Goal: Task Accomplishment & Management: Use online tool/utility

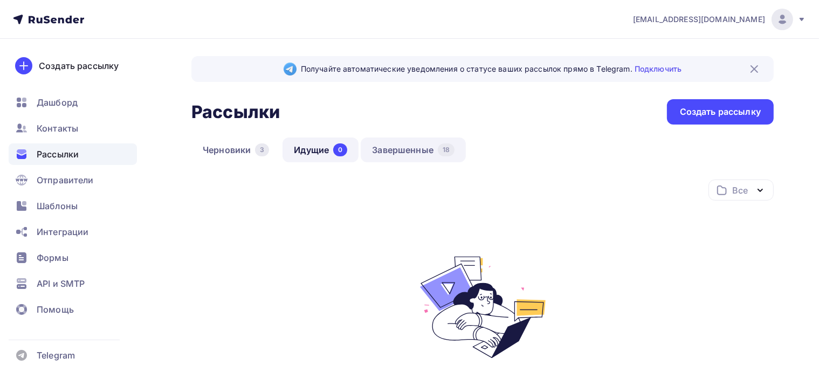
click at [393, 152] on link "Завершенные 18" at bounding box center [413, 150] width 105 height 25
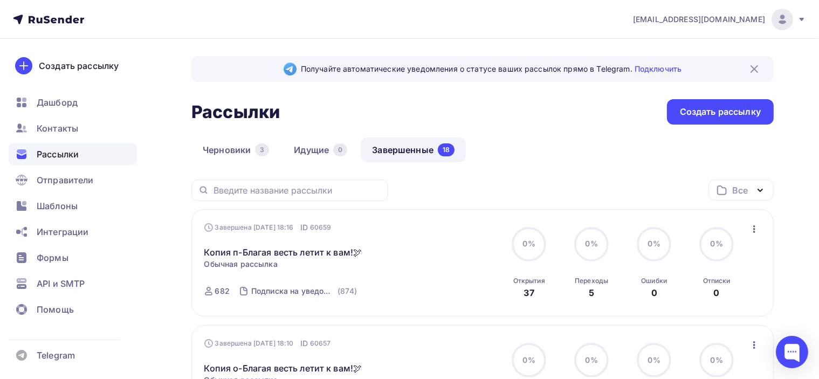
scroll to position [108, 0]
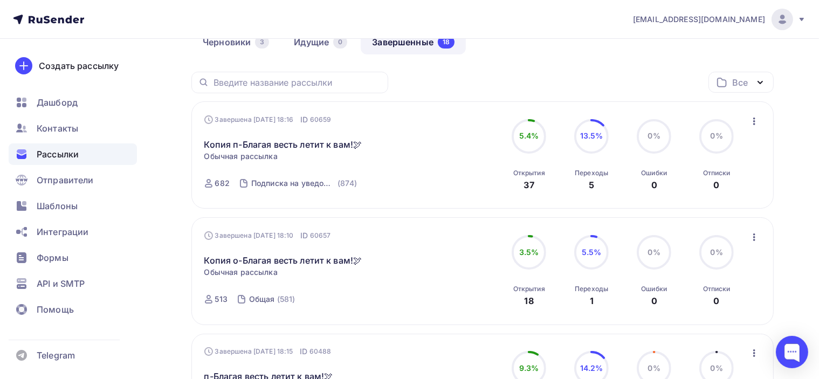
click at [756, 120] on icon "button" at bounding box center [754, 121] width 13 height 13
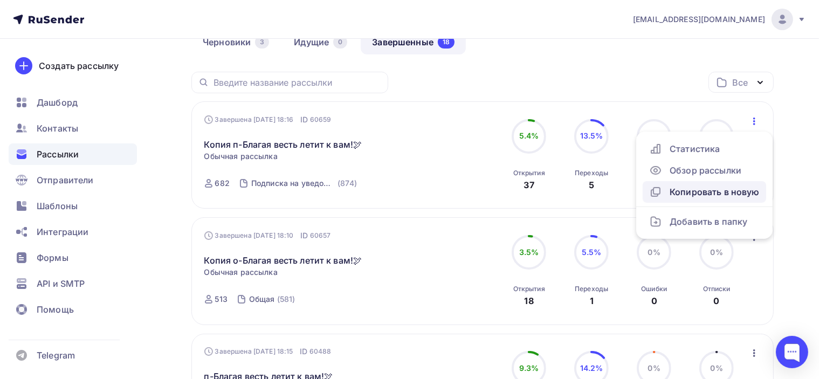
click at [741, 191] on div "Копировать в новую" at bounding box center [704, 192] width 111 height 13
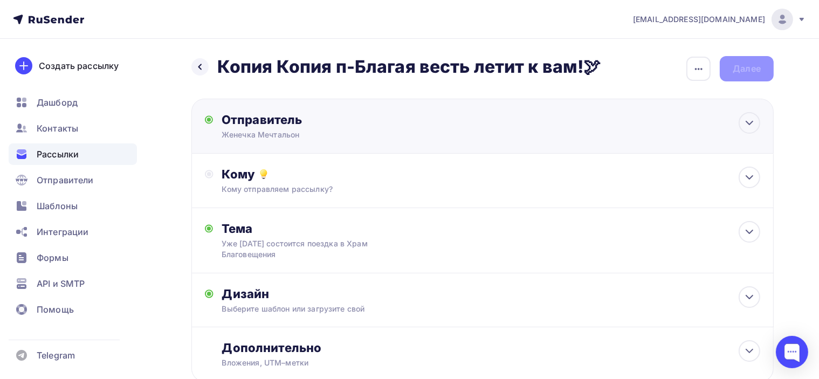
click at [298, 134] on div "Женечка Мечтальон" at bounding box center [327, 134] width 210 height 11
type input "Женечка Мечтальон"
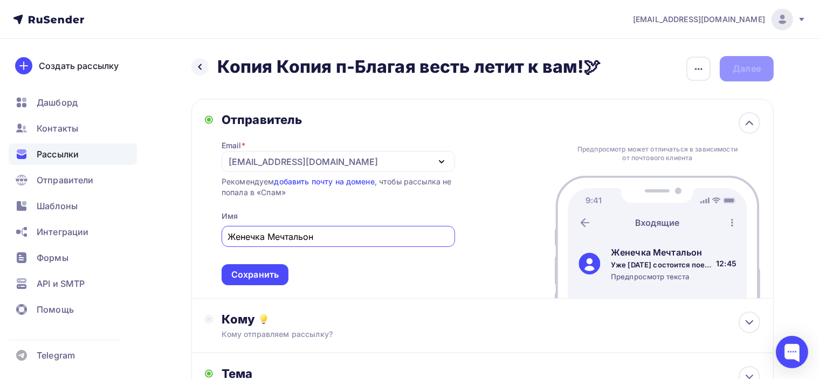
click at [360, 120] on div "Отправитель" at bounding box center [339, 119] width 234 height 15
click at [744, 119] on icon at bounding box center [749, 122] width 13 height 13
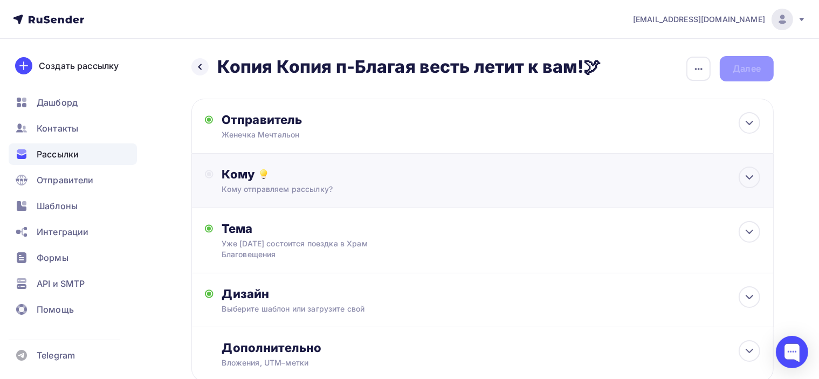
click at [306, 182] on div "Кому Кому отправляем рассылку? Списки получателей Выберите список Все списки id…" at bounding box center [491, 181] width 538 height 28
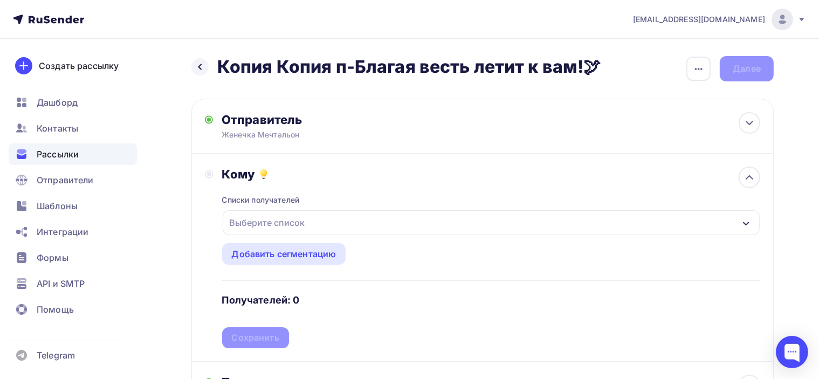
click at [304, 218] on div "Выберите список" at bounding box center [267, 222] width 84 height 19
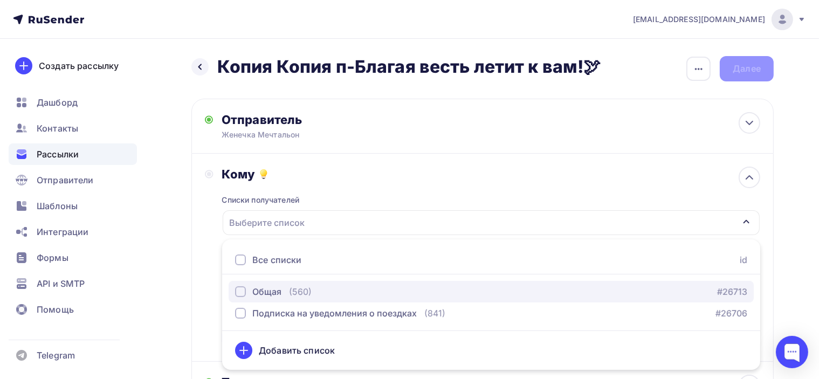
click at [283, 286] on div "Общая (560)" at bounding box center [273, 291] width 77 height 13
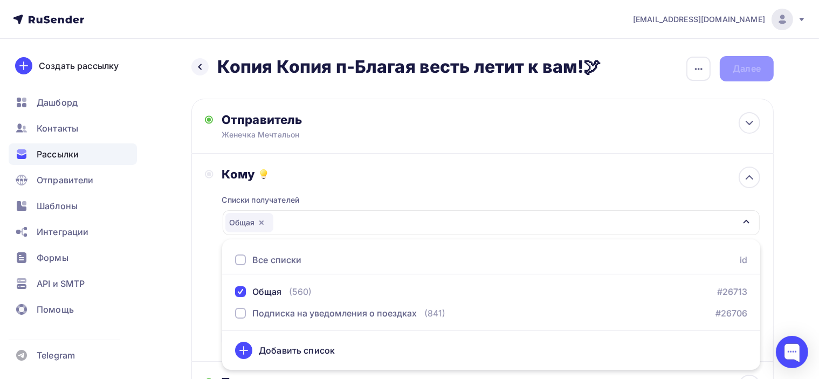
click at [453, 177] on div "Кому" at bounding box center [491, 174] width 538 height 15
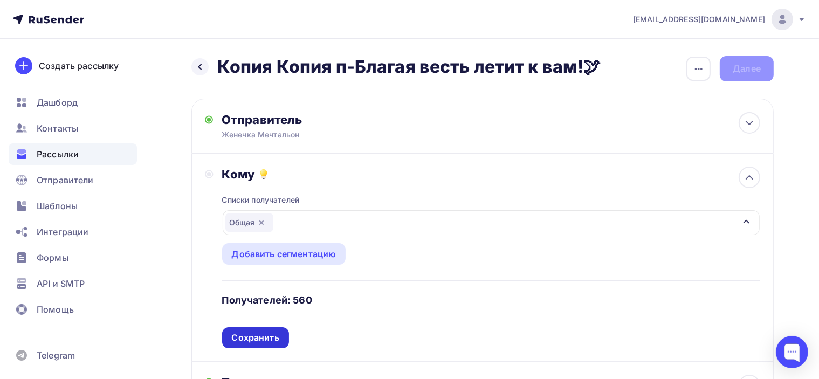
click at [265, 327] on div "Сохранить" at bounding box center [255, 337] width 67 height 21
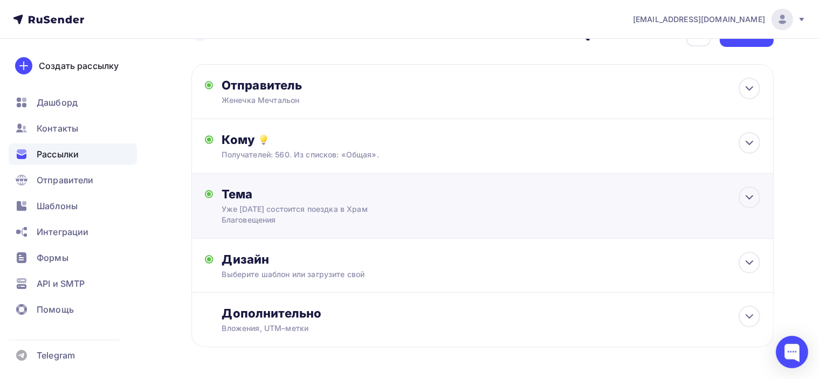
scroll to position [54, 0]
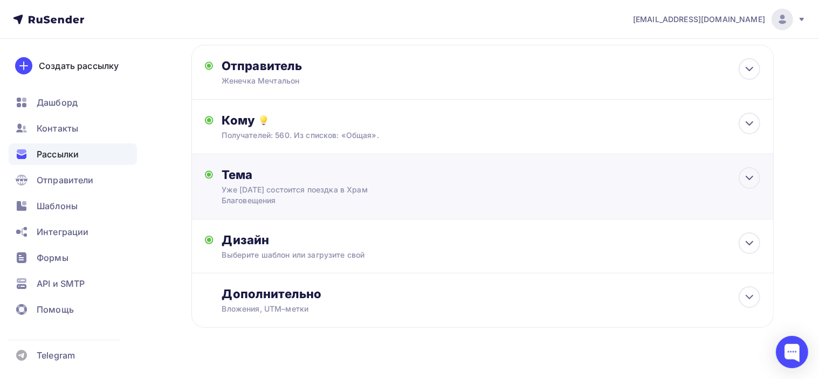
click at [346, 183] on div "Тема Уже [DATE] состоится поездка в Храм Благовещения Тема * Уже [DATE] состоит…" at bounding box center [328, 186] width 213 height 39
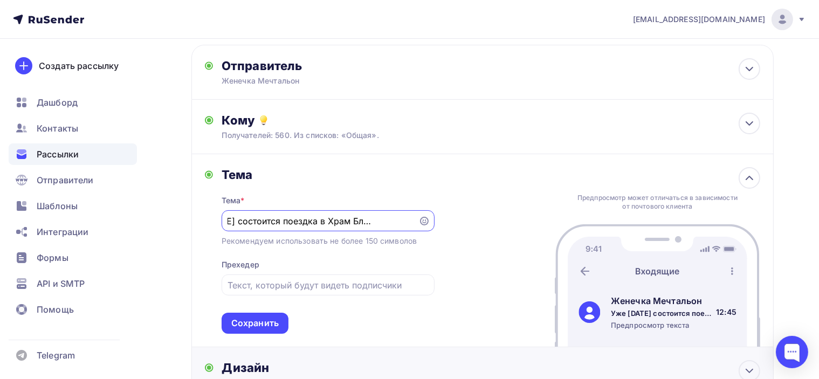
scroll to position [0, 0]
paste input "то свершилось! В начале ноября выходит моя книга."
click at [336, 219] on input "Это свершилось! В начале ноября выходит моя книга." at bounding box center [320, 221] width 184 height 13
drag, startPoint x: 257, startPoint y: 219, endPoint x: 365, endPoint y: 219, distance: 108.4
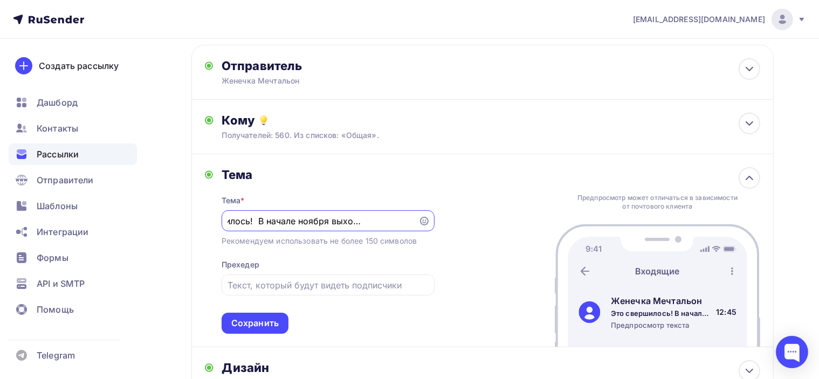
click at [365, 219] on input "Это свершилось! В начале ноября выходит моя книга." at bounding box center [320, 221] width 184 height 13
type input "Это свершилось! В начале ноября выходит моя книга."
click at [367, 231] on div "Тема * Это свершилось! В начале ноября выходит моя книга. Рекомендуем использов…" at bounding box center [328, 258] width 213 height 152
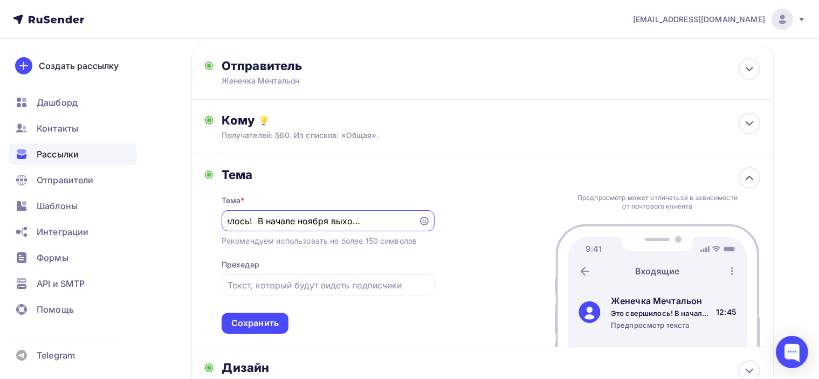
drag, startPoint x: 381, startPoint y: 222, endPoint x: 418, endPoint y: 235, distance: 39.4
click at [418, 235] on div "Тема * Это свершилось! В начале ноября выходит моя книга. Рекомендуем использов…" at bounding box center [328, 258] width 213 height 152
click at [386, 222] on input "Это свершилось! В начале ноября выходит моя книга." at bounding box center [320, 221] width 184 height 13
drag, startPoint x: 286, startPoint y: 219, endPoint x: 216, endPoint y: 218, distance: 70.7
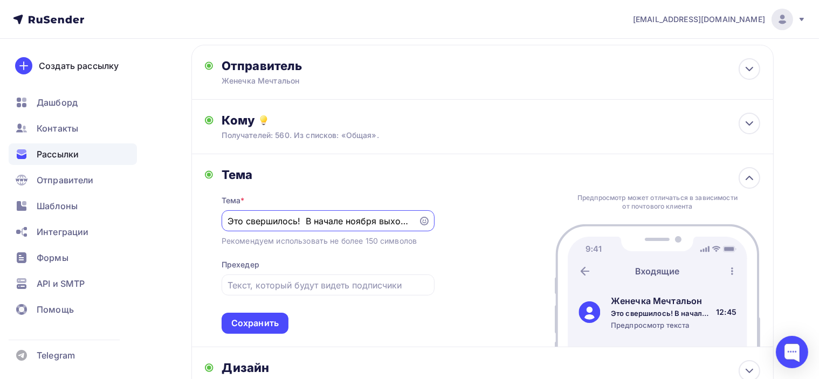
click at [216, 218] on div "Тема Тема * Это свершилось! В начале ноября выходит моя книга. Рекомендуем испо…" at bounding box center [320, 250] width 230 height 167
click at [412, 168] on div "Тема" at bounding box center [328, 174] width 213 height 15
drag, startPoint x: 352, startPoint y: 227, endPoint x: 397, endPoint y: 230, distance: 45.4
click at [397, 230] on div "Это свершилось! В начале ноября выходит моя книга." at bounding box center [328, 220] width 213 height 21
click at [308, 219] on input "Это свершилось! В начале ноября выходит моя книга." at bounding box center [320, 221] width 184 height 13
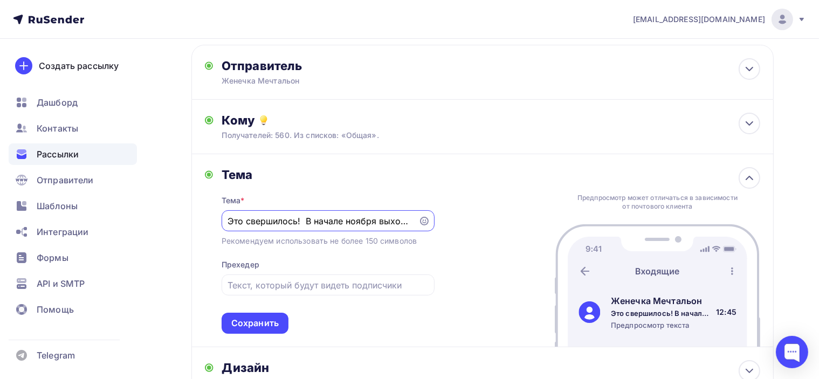
click at [322, 220] on input "Это свершилось! В начале ноября выходит моя книга." at bounding box center [320, 221] width 184 height 13
drag, startPoint x: 282, startPoint y: 221, endPoint x: 174, endPoint y: 238, distance: 108.8
click at [174, 238] on div "Назад Копия Копия п-Благая весть летит к вам!🕊 Копия Копия п-Благая весть летит…" at bounding box center [409, 255] width 819 height 540
click at [454, 170] on div "Тема Тема * Это свершилось! В начале ноября выходит моя книга. Рекомендуем испо…" at bounding box center [482, 250] width 582 height 193
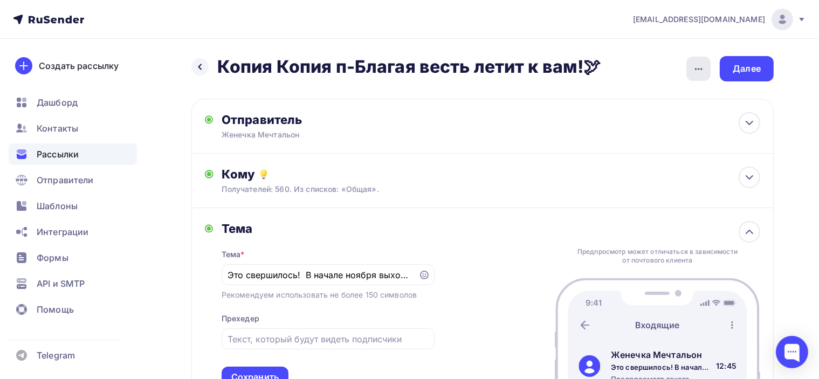
click at [703, 65] on icon "button" at bounding box center [698, 69] width 13 height 13
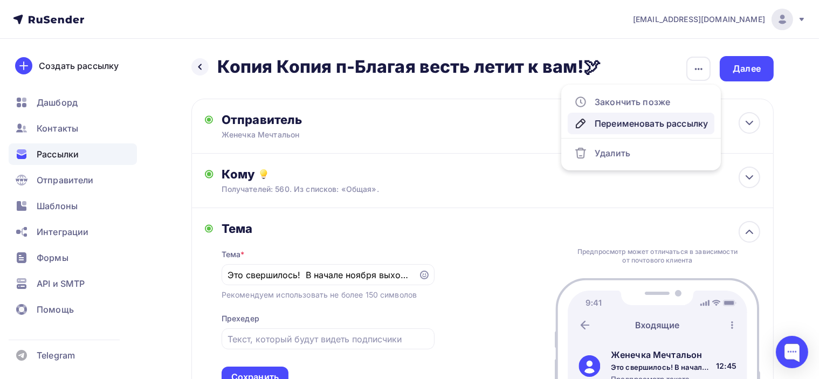
click at [623, 123] on div "Переименовать рассылку" at bounding box center [641, 123] width 134 height 13
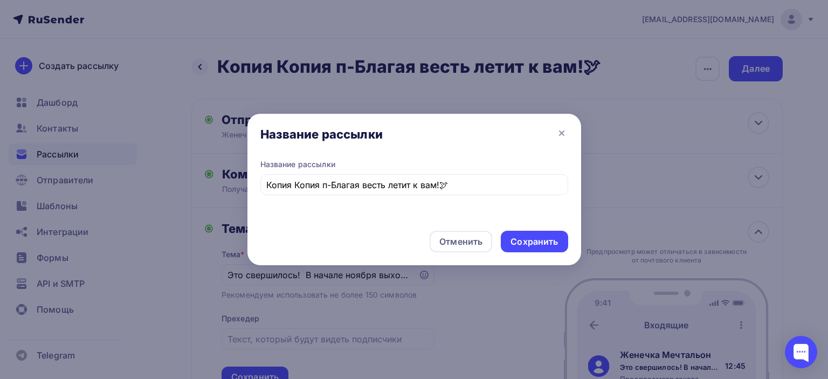
drag, startPoint x: 478, startPoint y: 174, endPoint x: 252, endPoint y: 194, distance: 226.8
click at [252, 194] on div "Название рассылки Копия Копия п-Благая весть летит к вам!🕊" at bounding box center [415, 190] width 334 height 63
click at [457, 185] on input "Копия Копия п-Благая весть летит к вам!🕊" at bounding box center [414, 185] width 296 height 13
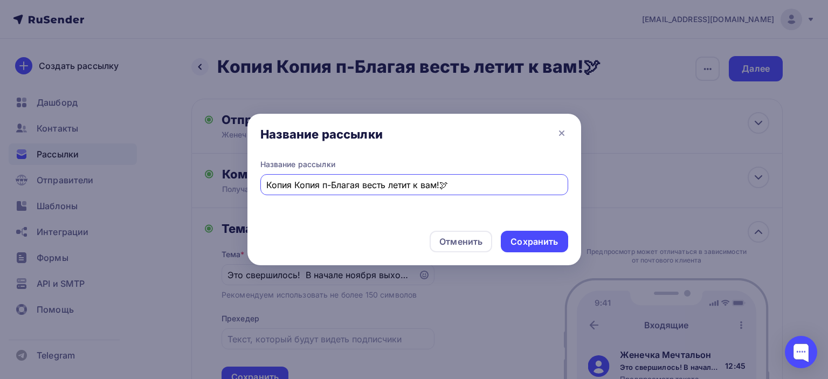
drag, startPoint x: 458, startPoint y: 180, endPoint x: 242, endPoint y: 173, distance: 216.4
click at [242, 173] on div "Название рассылки Название рассылки Копия Копия п-Благая весть летит к вам!🕊 От…" at bounding box center [414, 189] width 828 height 379
type input "О книге"
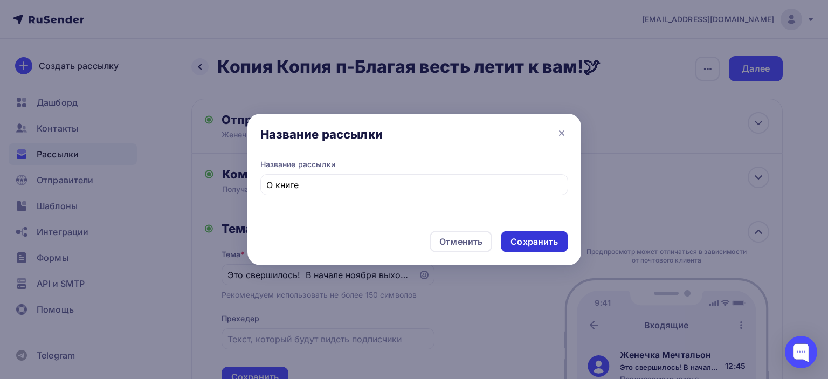
click at [551, 238] on div "Сохранить" at bounding box center [534, 242] width 47 height 12
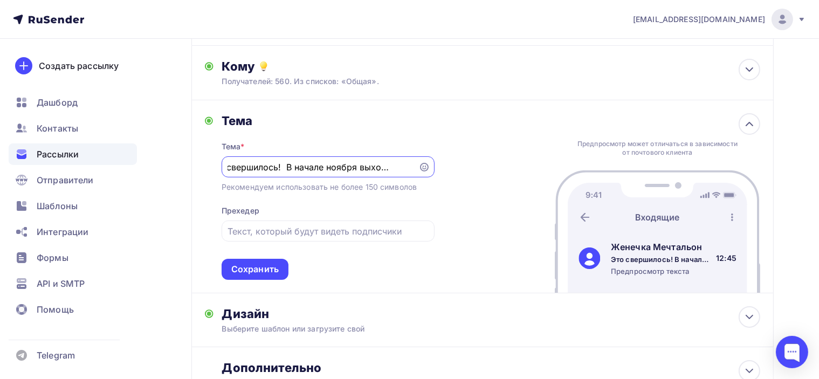
scroll to position [0, 48]
drag, startPoint x: 387, startPoint y: 169, endPoint x: 420, endPoint y: 180, distance: 34.6
click at [420, 180] on div "Тема * Это свершилось! В начале ноября выходит моя книга. Рекомендуем использов…" at bounding box center [328, 204] width 213 height 152
click at [452, 185] on div "Тема Тема * Это свершилось! В начале ноября выходит моя книга. Рекомендуем испо…" at bounding box center [482, 196] width 582 height 193
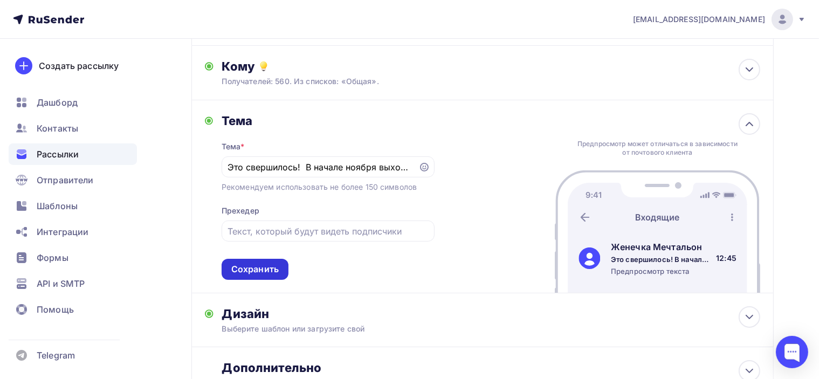
click at [263, 264] on div "Сохранить" at bounding box center [254, 269] width 47 height 12
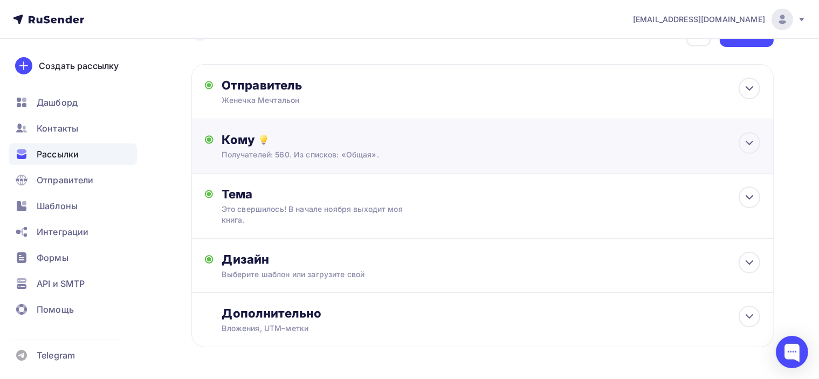
scroll to position [54, 0]
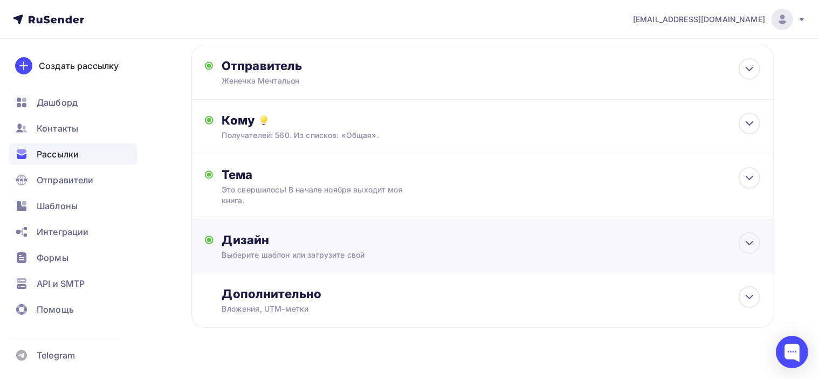
click at [442, 242] on div "Дизайн" at bounding box center [491, 239] width 538 height 15
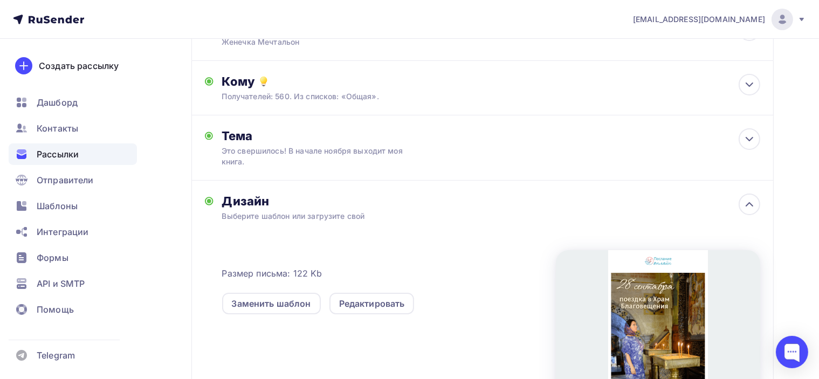
scroll to position [162, 0]
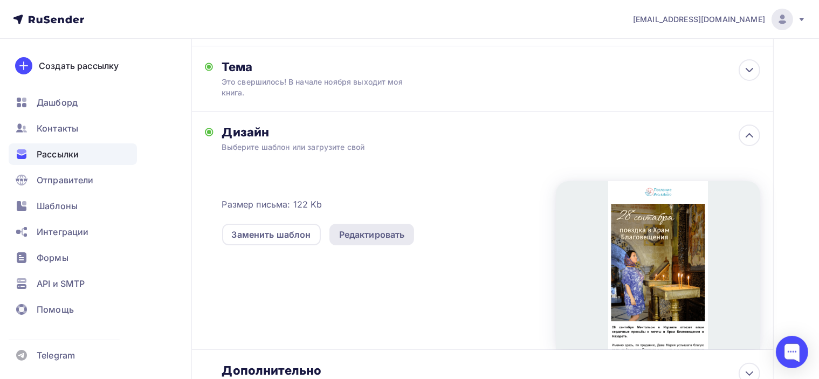
click at [389, 235] on div "Редактировать" at bounding box center [372, 234] width 66 height 13
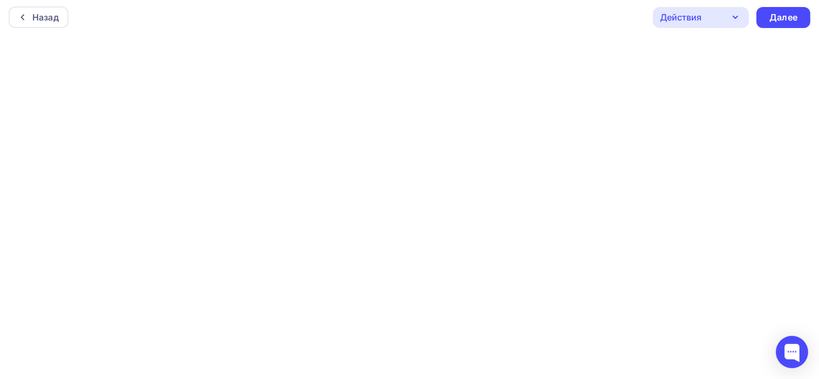
scroll to position [2, 0]
click at [797, 17] on div "Далее" at bounding box center [784, 17] width 28 height 12
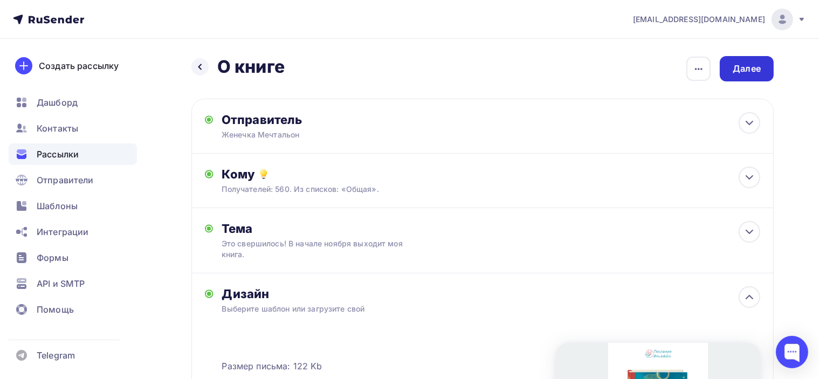
click at [744, 71] on div "Далее" at bounding box center [747, 69] width 28 height 12
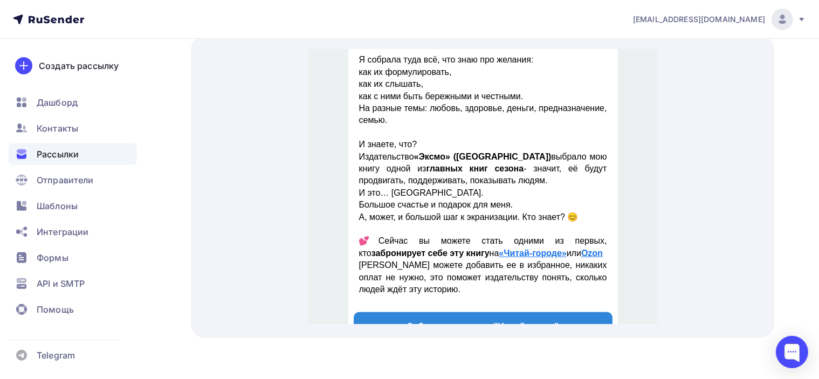
scroll to position [593, 0]
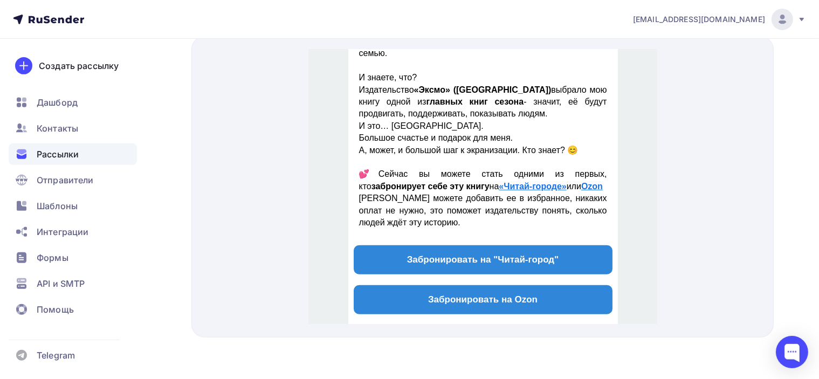
click at [517, 174] on link "«Читай-городе»" at bounding box center [531, 173] width 67 height 9
click at [583, 172] on strong "Ozon" at bounding box center [592, 173] width 22 height 9
click at [489, 252] on span "Забронировать на "Читай-город"" at bounding box center [482, 246] width 259 height 29
click at [537, 293] on span "Забронировать на Ozon" at bounding box center [482, 286] width 259 height 29
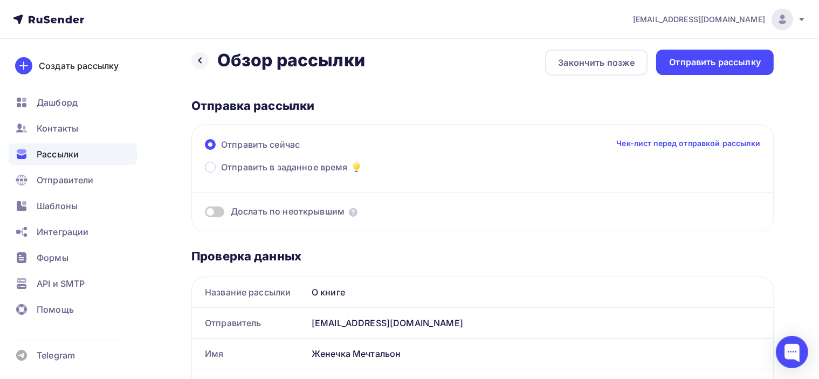
scroll to position [0, 0]
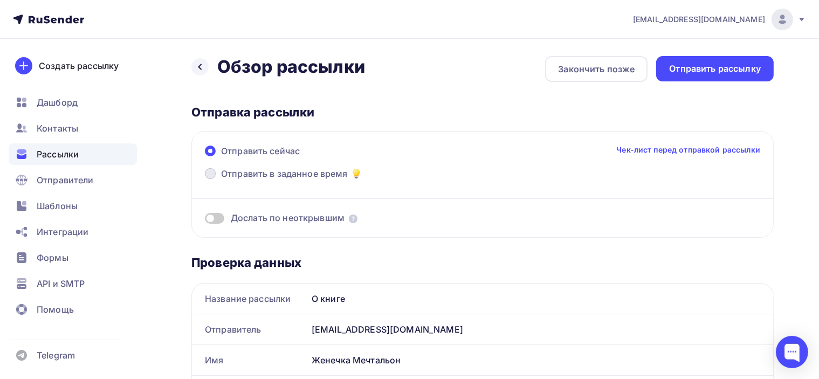
click at [294, 173] on span "Отправить в заданное время" at bounding box center [284, 173] width 127 height 13
click at [221, 180] on input "Отправить в заданное время" at bounding box center [221, 180] width 0 height 0
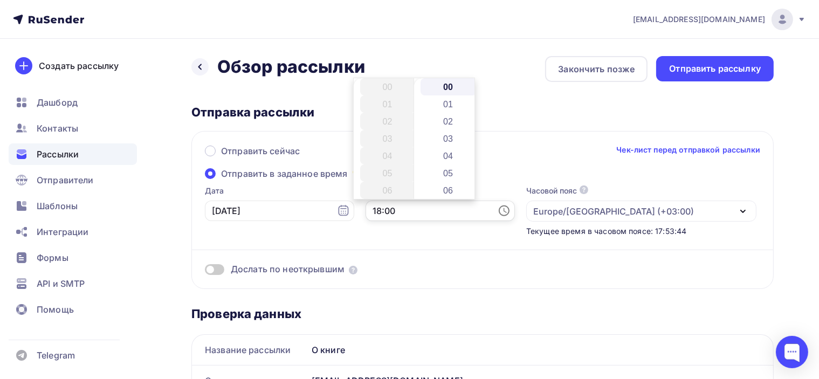
drag, startPoint x: 365, startPoint y: 210, endPoint x: 384, endPoint y: 211, distance: 18.9
click at [382, 211] on input "18:00" at bounding box center [440, 211] width 149 height 20
type input "18:15"
click at [500, 133] on div "Отправить сейчас Чек-лист перед отправкой рассылки Отправить в заданное время Д…" at bounding box center [482, 210] width 582 height 158
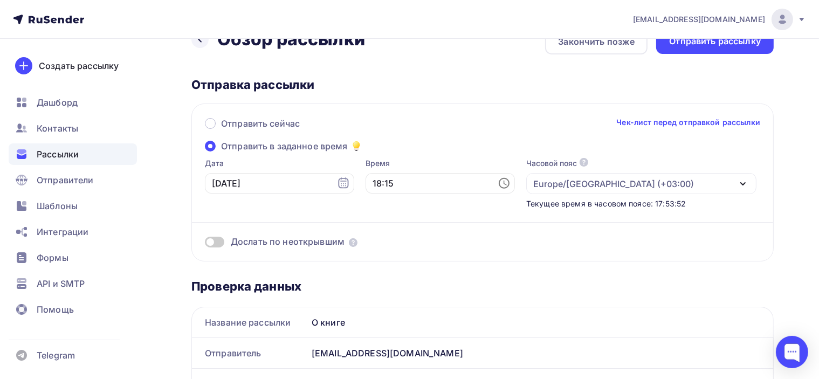
scroll to position [0, 0]
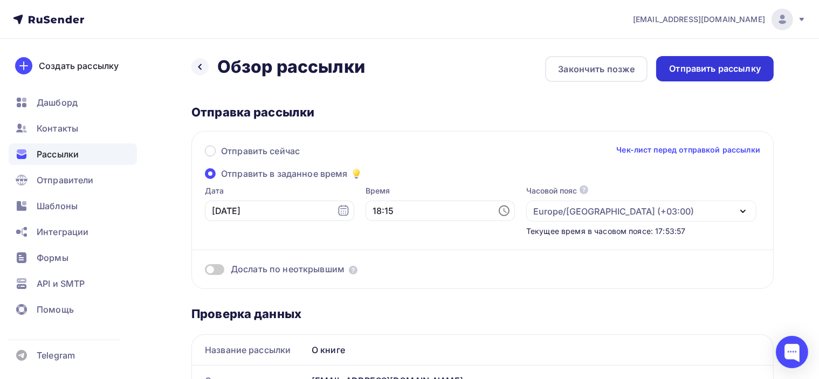
click at [731, 67] on div "Отправить рассылку" at bounding box center [715, 69] width 92 height 12
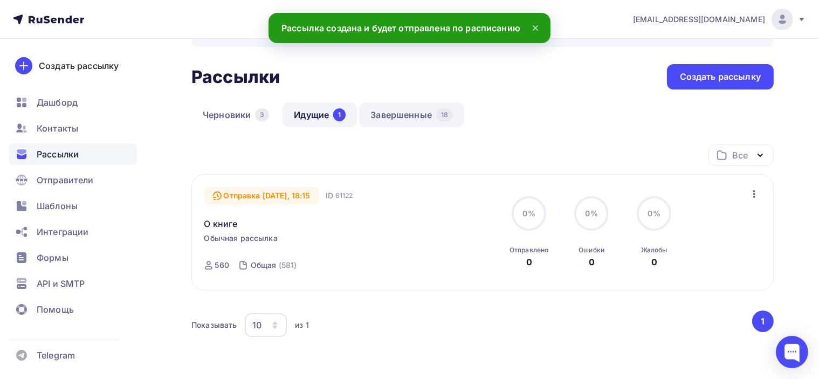
scroll to position [54, 0]
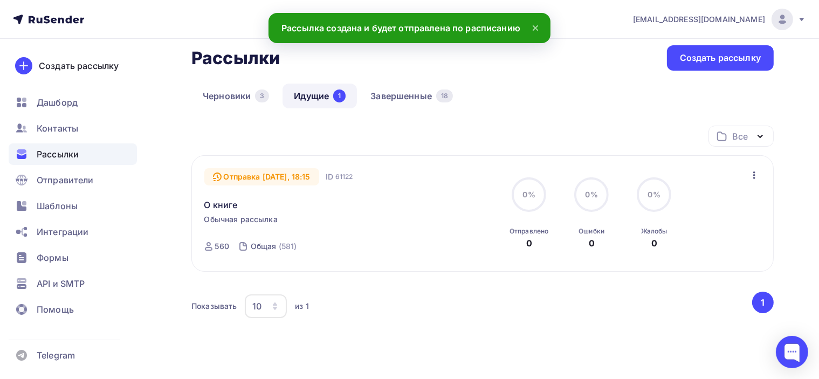
click at [753, 176] on icon "button" at bounding box center [754, 175] width 13 height 13
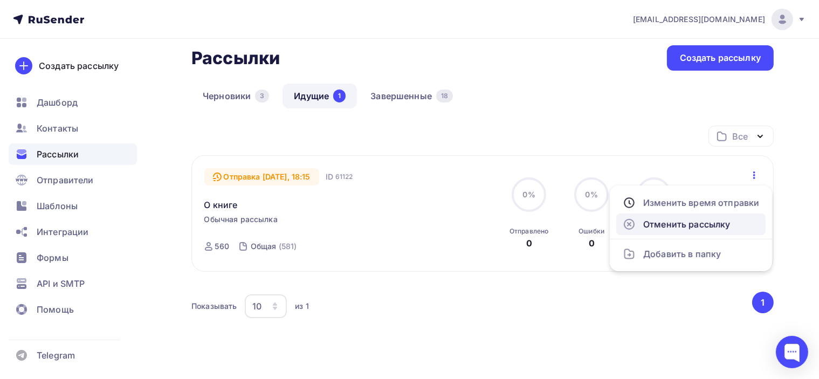
click at [696, 225] on div "Отменить рассылку" at bounding box center [691, 224] width 136 height 13
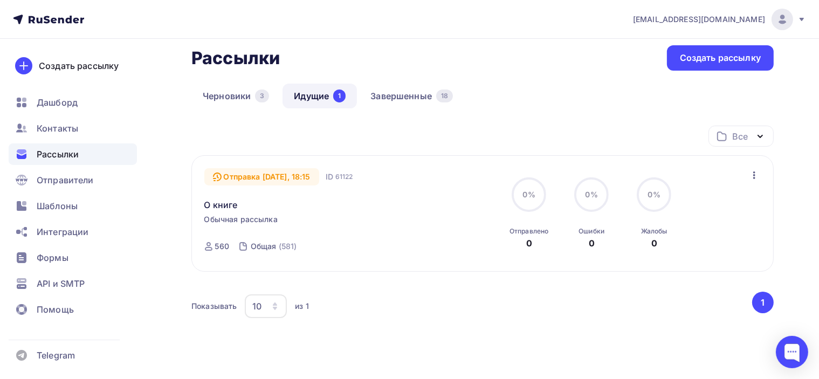
scroll to position [4, 0]
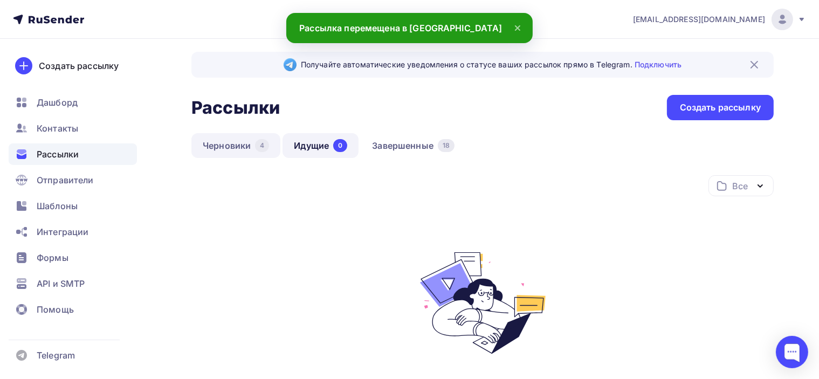
click at [246, 146] on link "Черновики 4" at bounding box center [235, 145] width 89 height 25
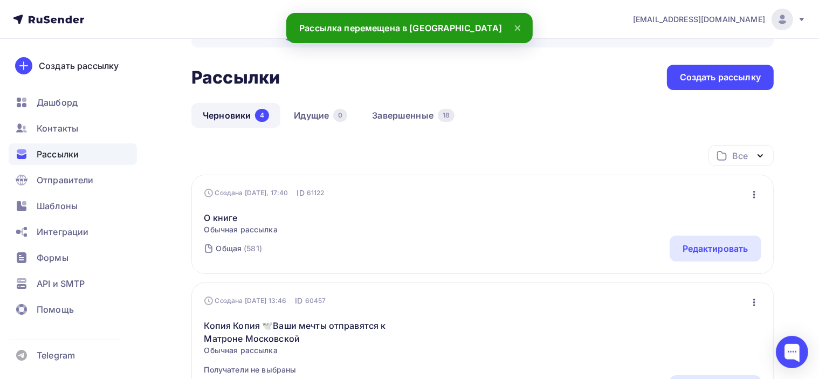
scroll to position [54, 0]
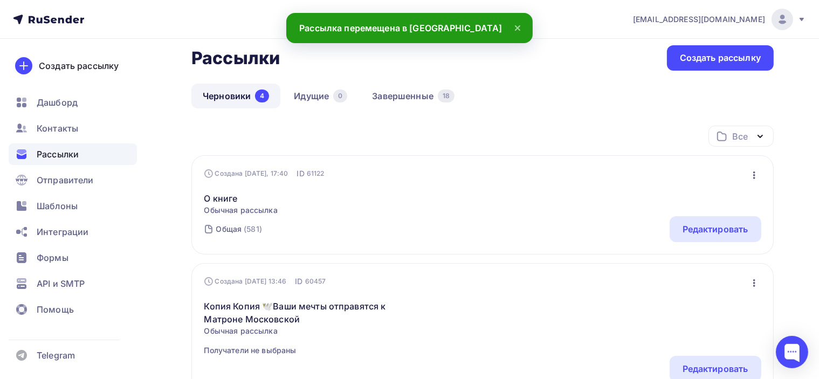
click at [755, 179] on icon "button" at bounding box center [754, 175] width 13 height 13
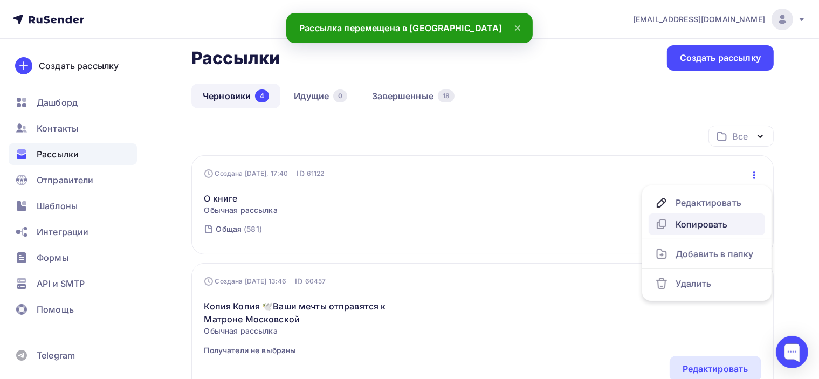
click at [712, 224] on div "Копировать" at bounding box center [707, 224] width 104 height 13
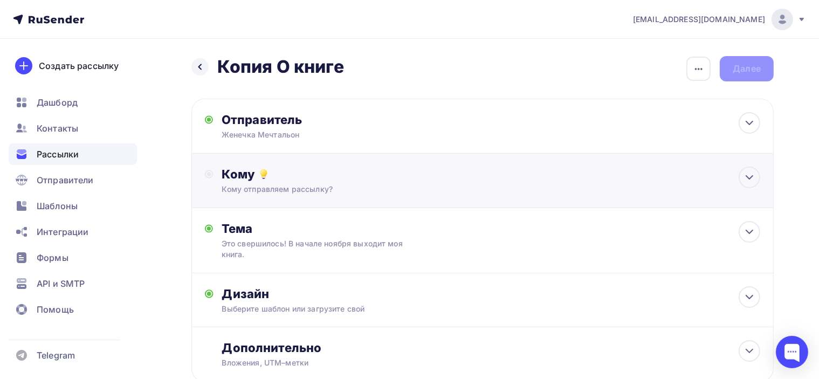
click at [367, 182] on div "Кому Кому отправляем рассылку? Списки получателей Выберите список Все списки id…" at bounding box center [491, 181] width 538 height 28
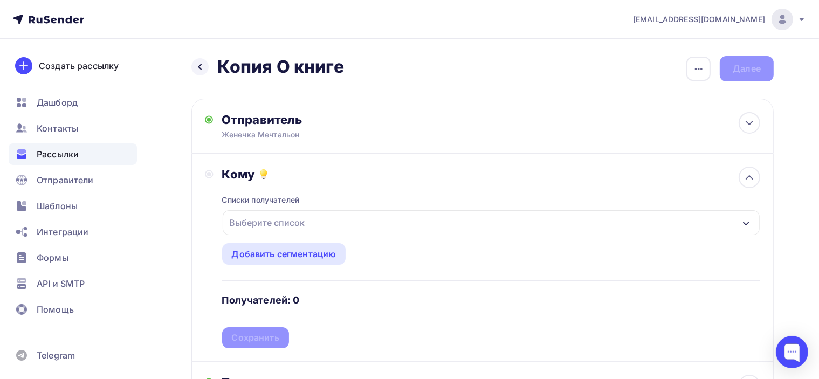
click at [315, 210] on div "Выберите список" at bounding box center [491, 222] width 537 height 25
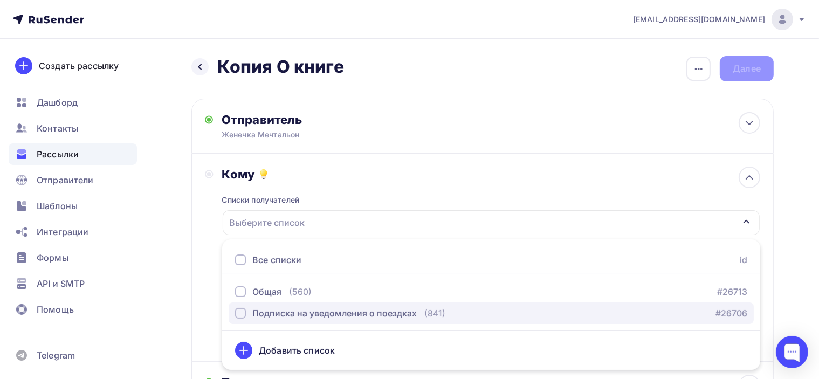
click at [311, 314] on div "Подписка на уведомления о поездках" at bounding box center [334, 313] width 164 height 13
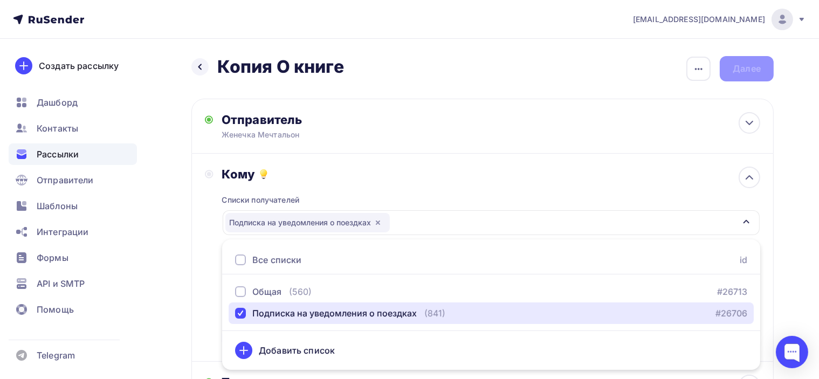
scroll to position [54, 0]
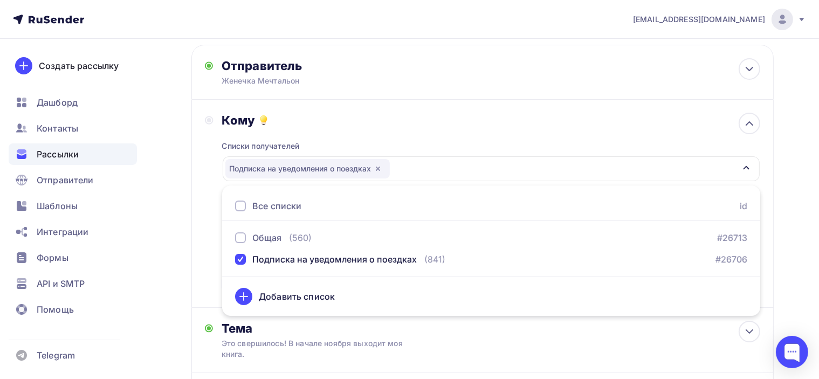
click at [407, 134] on div "Списки получателей Подписка на уведомления о поездках Все списки id Общая (560)…" at bounding box center [491, 211] width 538 height 167
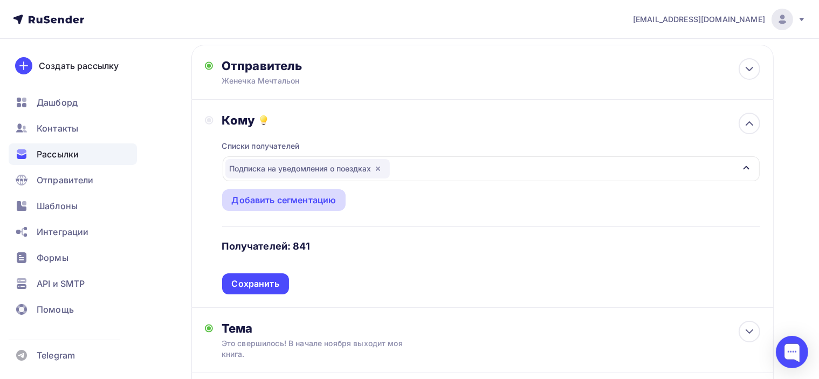
click at [305, 196] on div "Добавить сегментацию" at bounding box center [284, 200] width 105 height 13
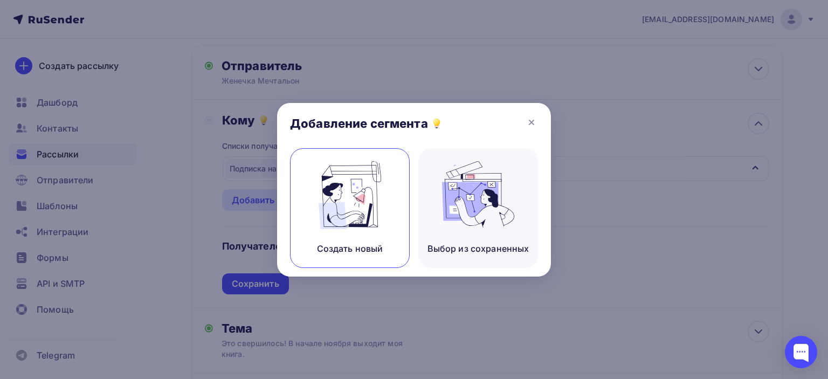
click at [351, 190] on img at bounding box center [350, 195] width 72 height 68
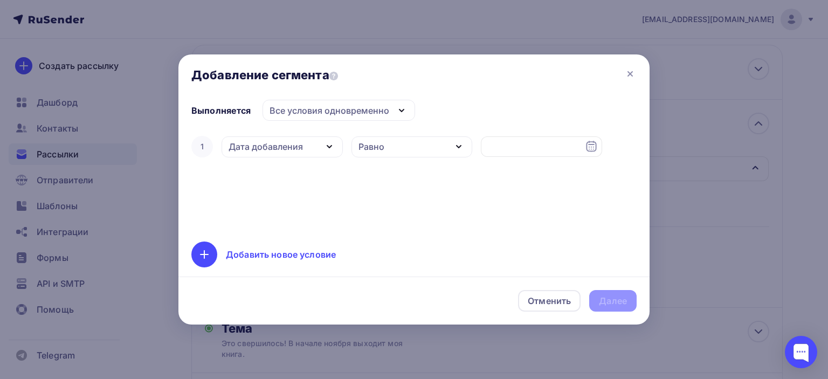
click at [284, 153] on div "Дата добавления" at bounding box center [266, 146] width 74 height 13
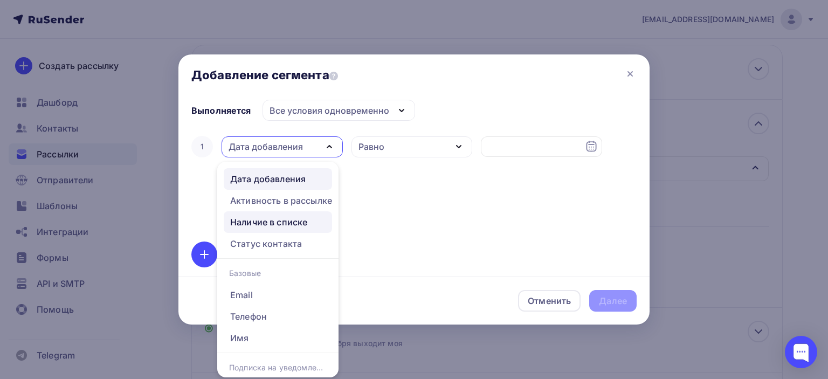
click at [299, 224] on div "Наличие в списке" at bounding box center [268, 222] width 77 height 13
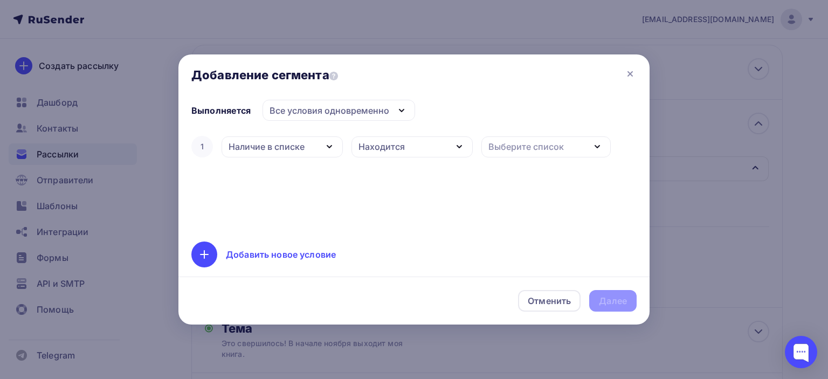
click at [377, 157] on div "1 Наличие в списке Дата добавления Активность в рассылке Наличие в списке Стату…" at bounding box center [413, 147] width 445 height 26
click at [388, 149] on div "Находится" at bounding box center [382, 146] width 46 height 13
click at [388, 194] on div "Не находится" at bounding box center [390, 199] width 60 height 13
click at [511, 146] on div "Выберите список" at bounding box center [526, 146] width 75 height 13
click at [521, 217] on div "Общая" at bounding box center [537, 216] width 95 height 13
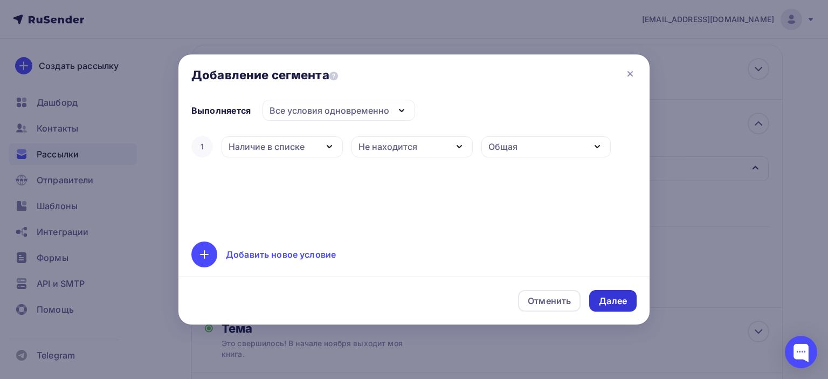
click at [630, 307] on div "Далее" at bounding box center [612, 301] width 47 height 22
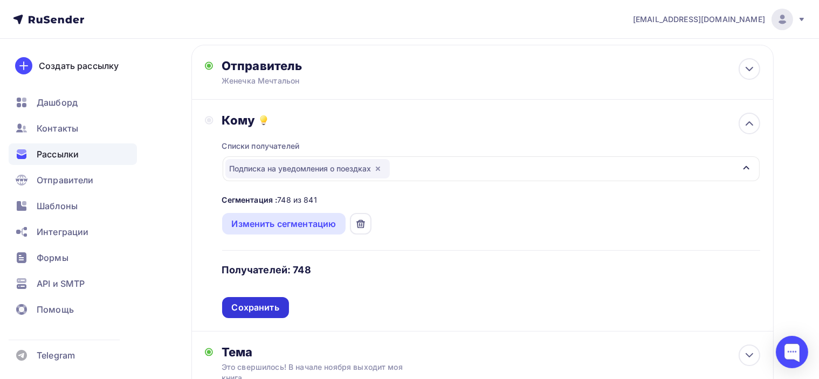
click at [253, 308] on div "Сохранить" at bounding box center [255, 307] width 47 height 12
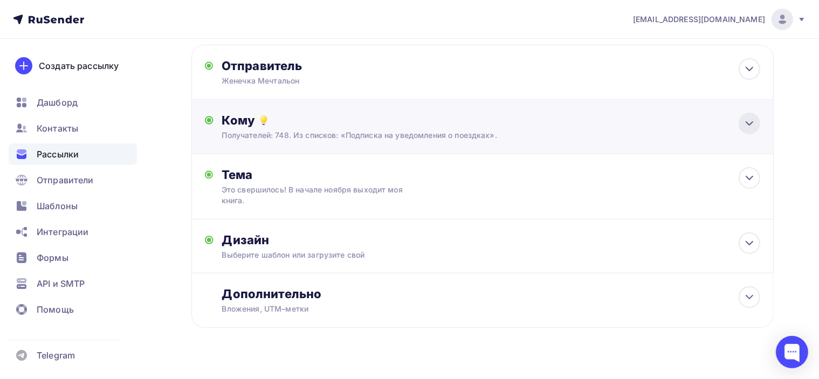
click at [751, 125] on icon at bounding box center [749, 123] width 13 height 13
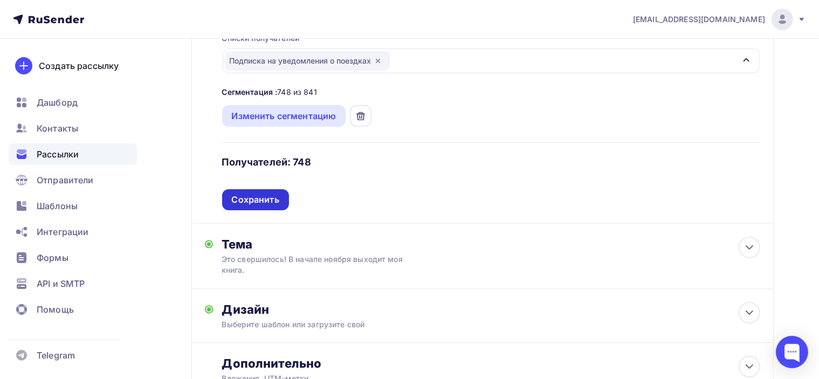
click at [267, 200] on div "Сохранить" at bounding box center [255, 200] width 47 height 12
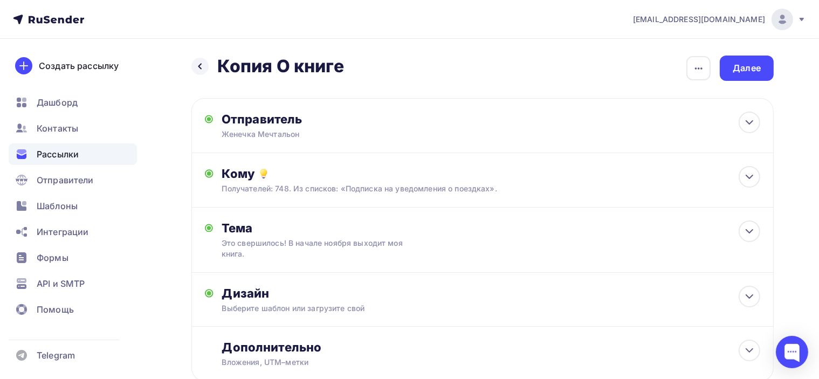
scroll to position [0, 0]
click at [756, 69] on div "Далее" at bounding box center [747, 69] width 28 height 12
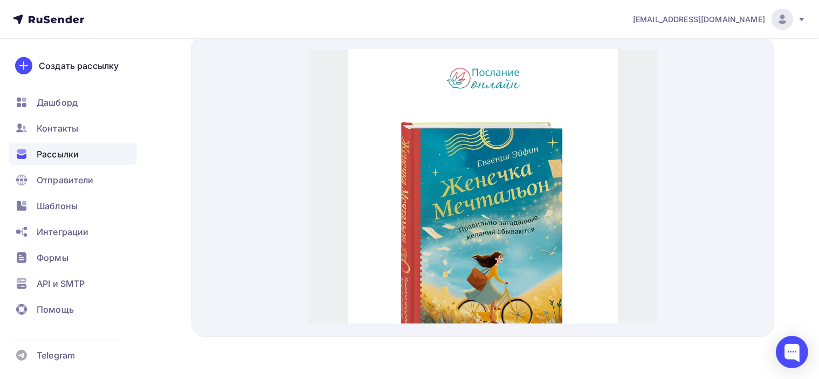
click at [488, 204] on img at bounding box center [482, 224] width 253 height 253
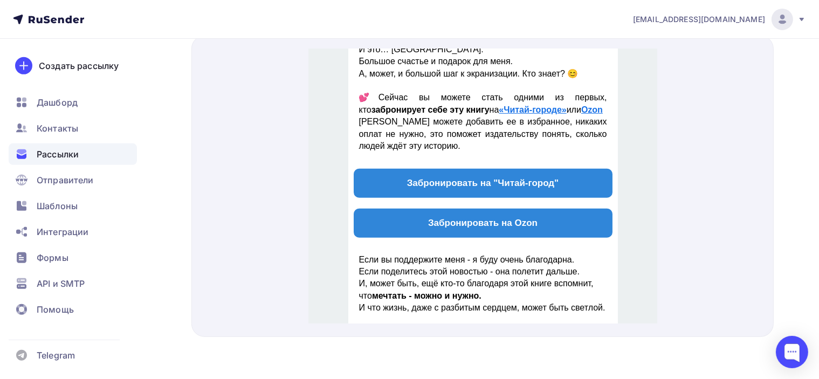
scroll to position [755, 0]
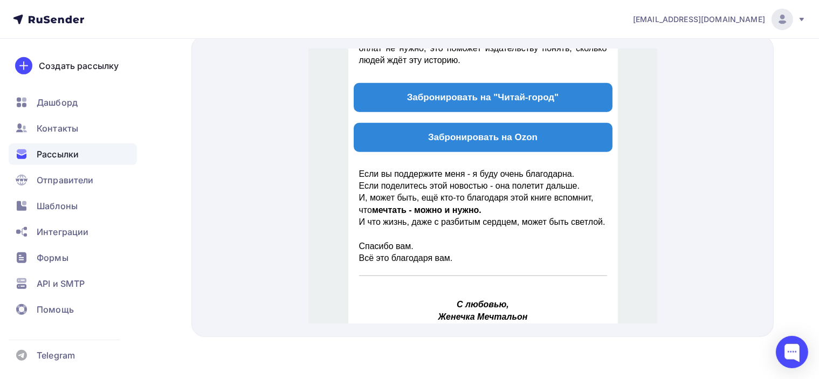
click at [519, 124] on strong "Забронировать на Ozon" at bounding box center [482, 124] width 109 height 10
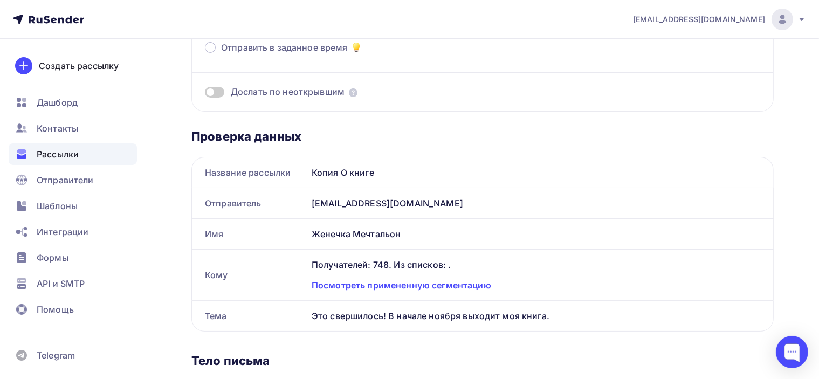
scroll to position [108, 0]
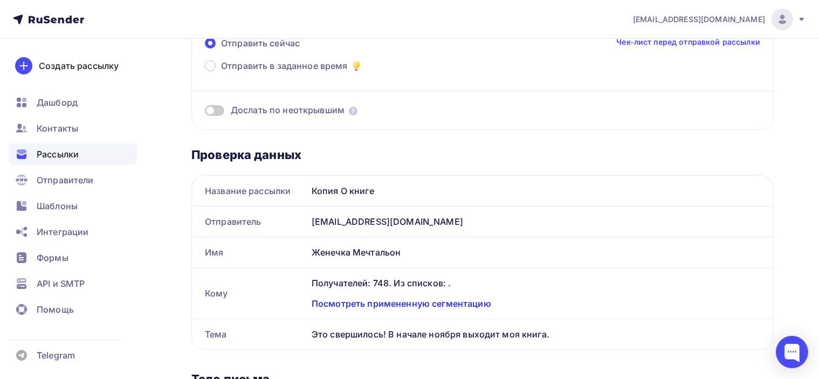
click at [464, 299] on div "Посмотреть примененную сегментацию" at bounding box center [536, 303] width 449 height 13
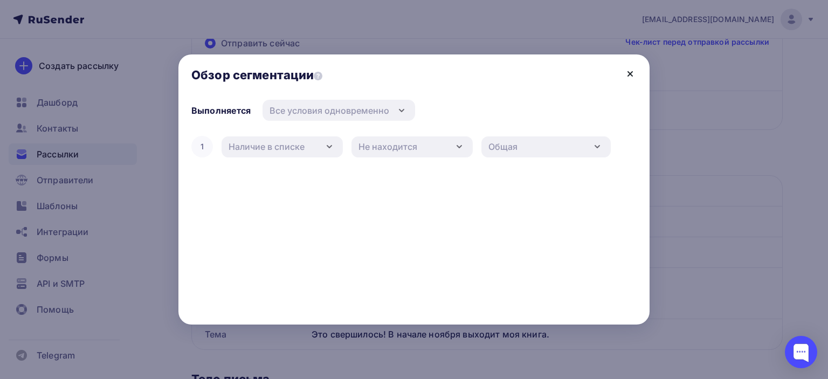
click at [627, 73] on icon at bounding box center [630, 73] width 13 height 13
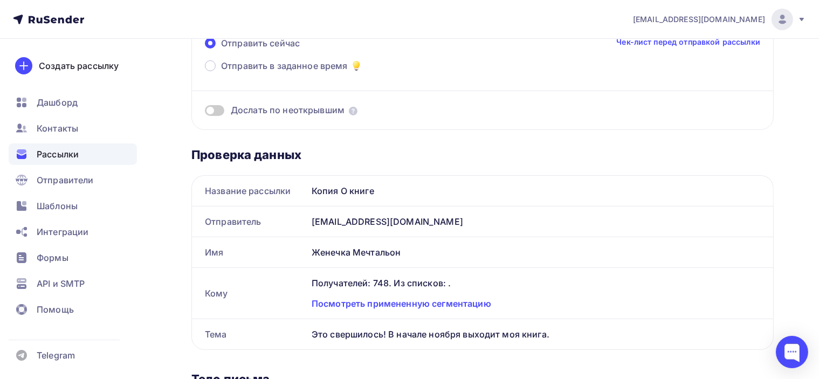
scroll to position [162, 0]
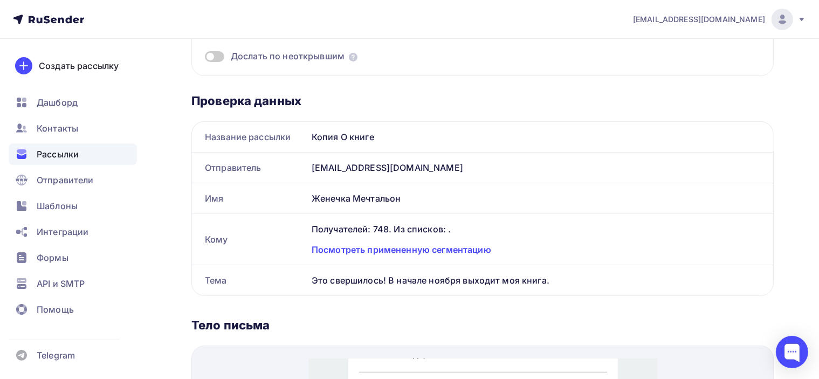
click at [431, 228] on div "Получателей: 748. Из списков: ." at bounding box center [536, 229] width 449 height 13
drag, startPoint x: 459, startPoint y: 228, endPoint x: 530, endPoint y: 225, distance: 70.7
click at [530, 225] on div "Получателей: 748. Из списков: ." at bounding box center [536, 229] width 449 height 13
click at [451, 230] on div "Получателей: 748. Из списков: ." at bounding box center [536, 229] width 449 height 13
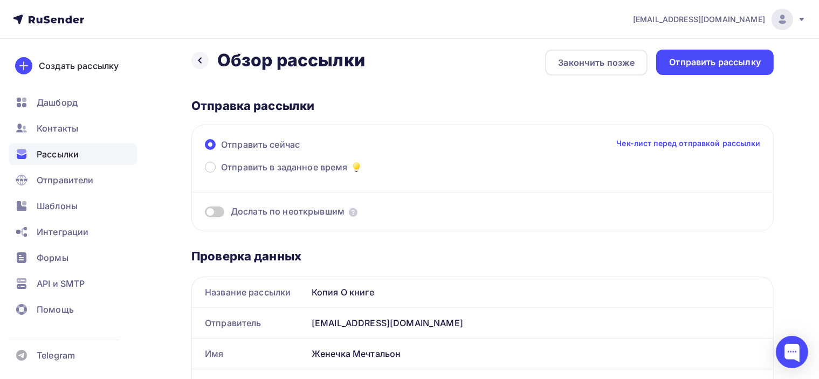
scroll to position [0, 0]
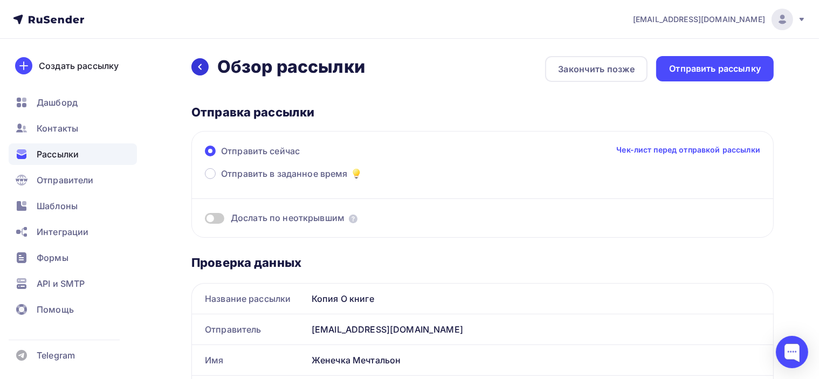
click at [203, 65] on icon at bounding box center [200, 67] width 9 height 9
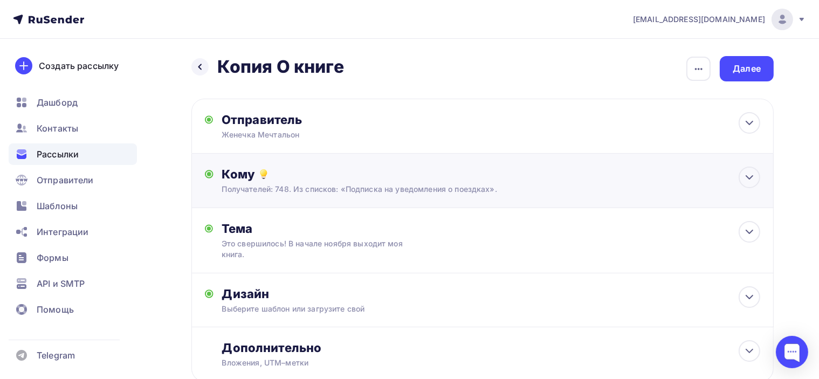
click at [470, 180] on div "Кому" at bounding box center [491, 174] width 538 height 15
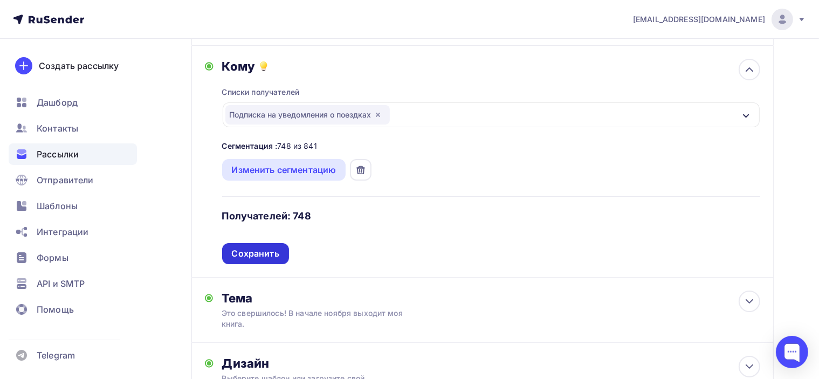
click at [253, 256] on div "Сохранить" at bounding box center [255, 254] width 47 height 12
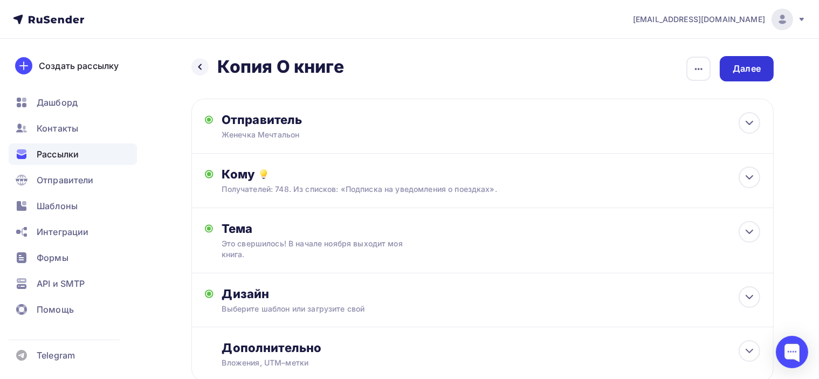
click at [753, 64] on div "Далее" at bounding box center [747, 69] width 28 height 12
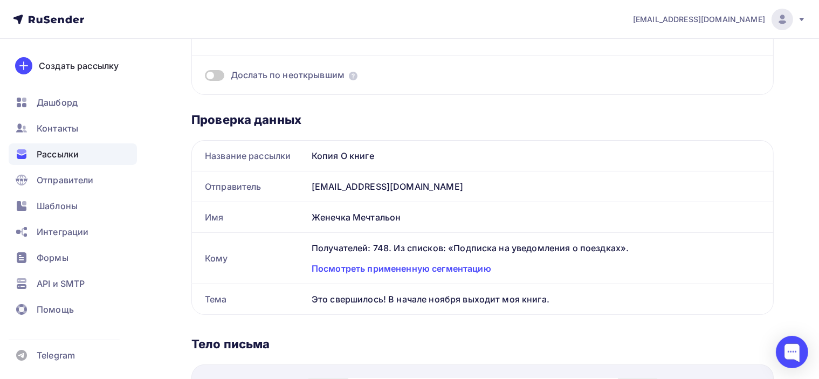
scroll to position [162, 0]
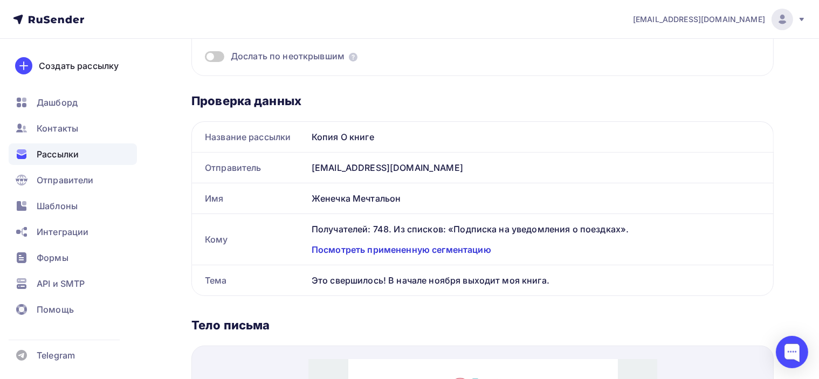
click at [409, 250] on div "Посмотреть примененную сегментацию" at bounding box center [536, 249] width 449 height 13
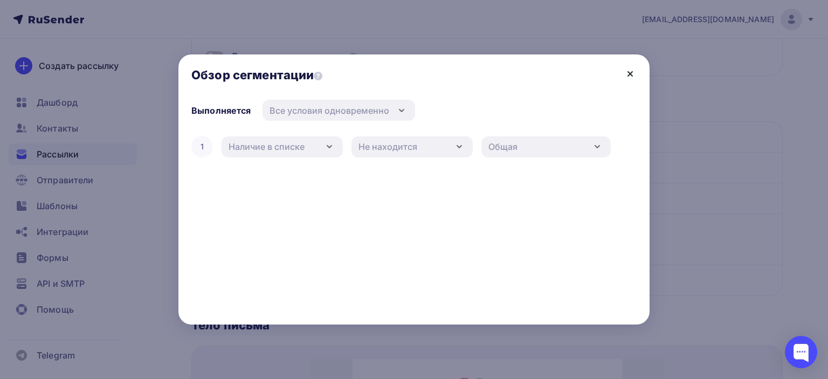
click at [630, 75] on icon at bounding box center [630, 73] width 13 height 13
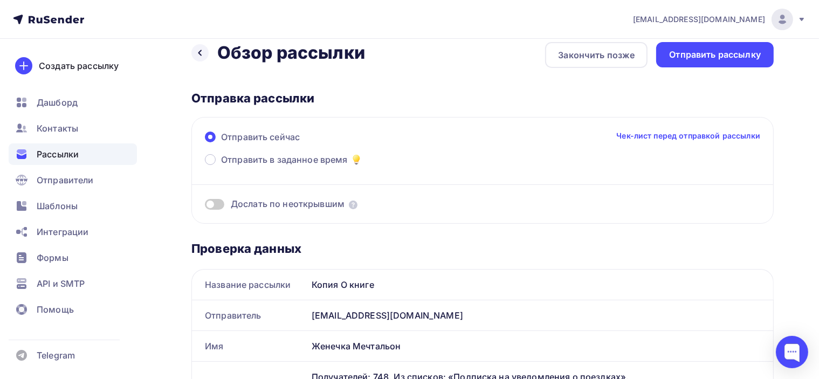
scroll to position [0, 0]
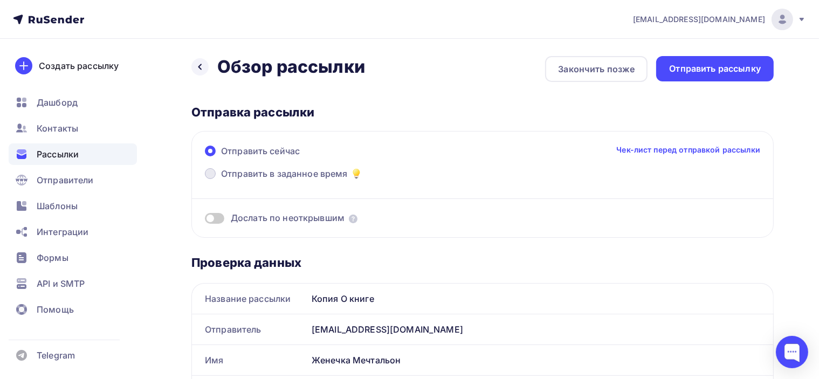
click at [320, 176] on span "Отправить в заданное время" at bounding box center [284, 173] width 127 height 13
click at [221, 180] on input "Отправить в заданное время" at bounding box center [221, 180] width 0 height 0
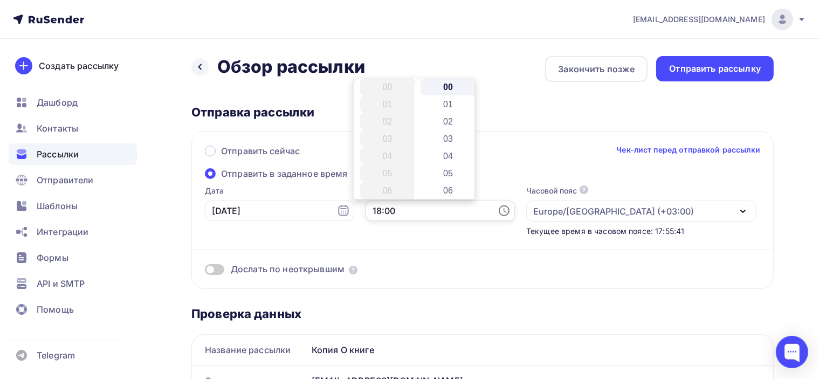
drag, startPoint x: 368, startPoint y: 210, endPoint x: 388, endPoint y: 210, distance: 19.4
click at [382, 210] on input "18:00" at bounding box center [440, 211] width 149 height 20
type input "18:20"
click at [399, 237] on div "Дослать по неоткрывшим" at bounding box center [482, 256] width 555 height 39
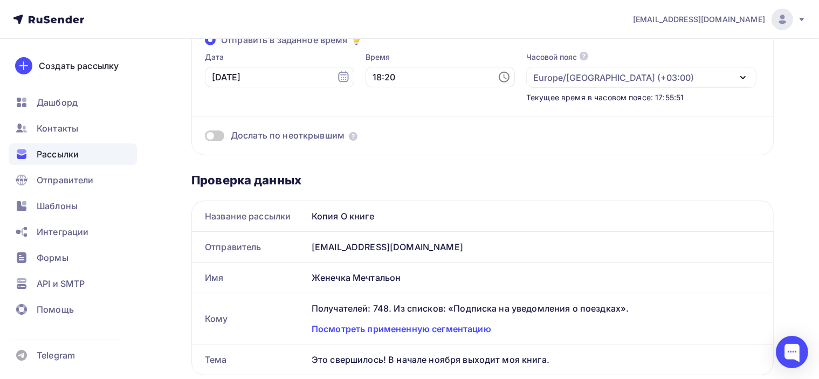
scroll to position [0, 0]
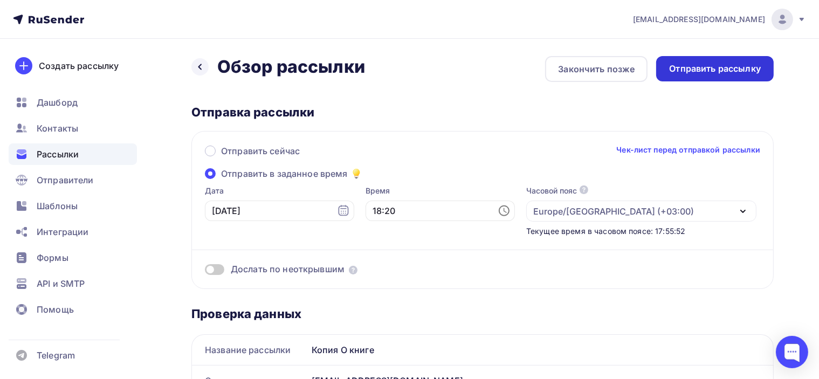
click at [738, 58] on div "Отправить рассылку" at bounding box center [715, 68] width 118 height 25
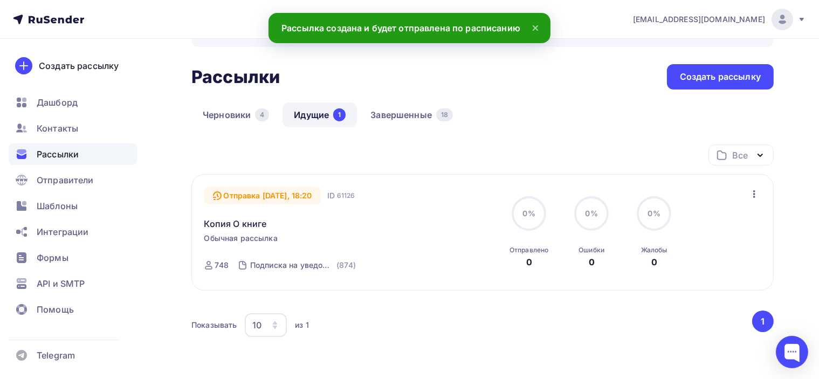
scroll to position [54, 0]
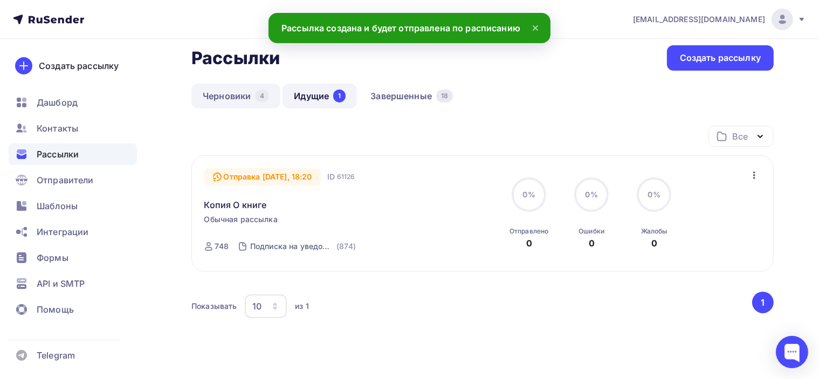
click at [226, 97] on link "Черновики 4" at bounding box center [235, 96] width 89 height 25
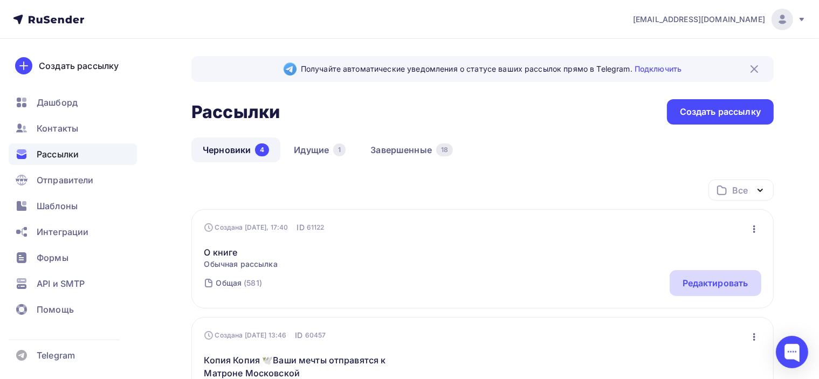
click at [737, 283] on div "Редактировать" at bounding box center [716, 283] width 66 height 13
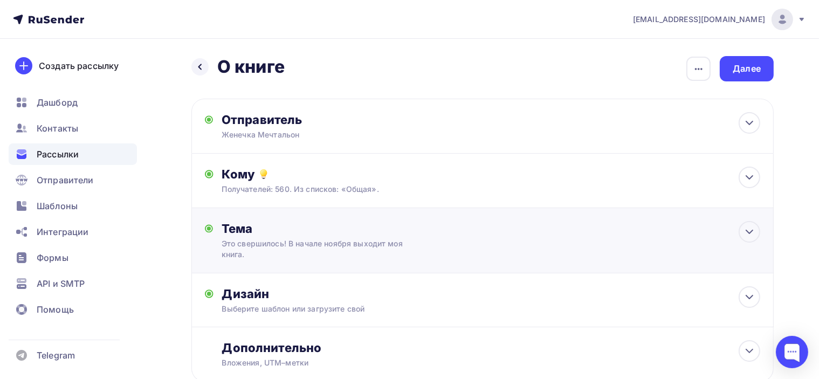
scroll to position [54, 0]
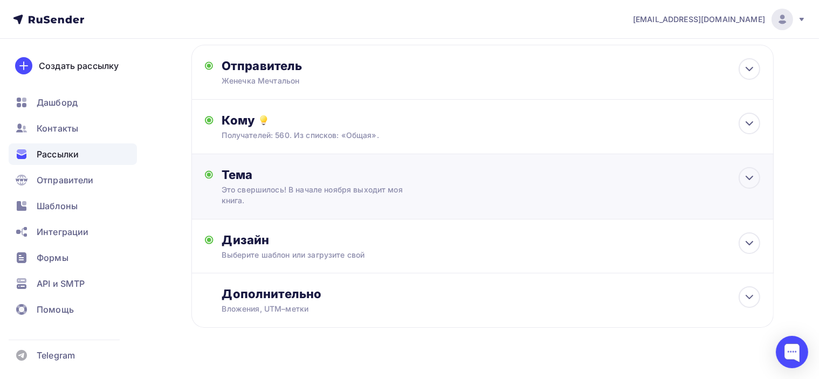
click at [453, 188] on div "Тема Это свершилось! В начале ноября выходит моя книга. Тема * Это свершилось! …" at bounding box center [482, 186] width 582 height 65
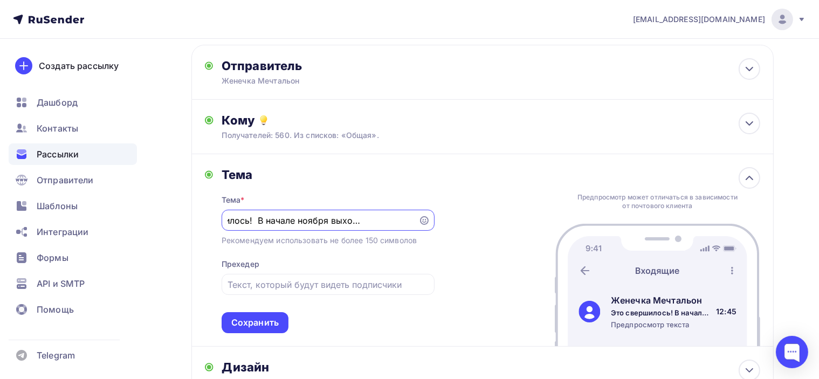
scroll to position [0, 0]
click at [743, 173] on div at bounding box center [750, 178] width 22 height 22
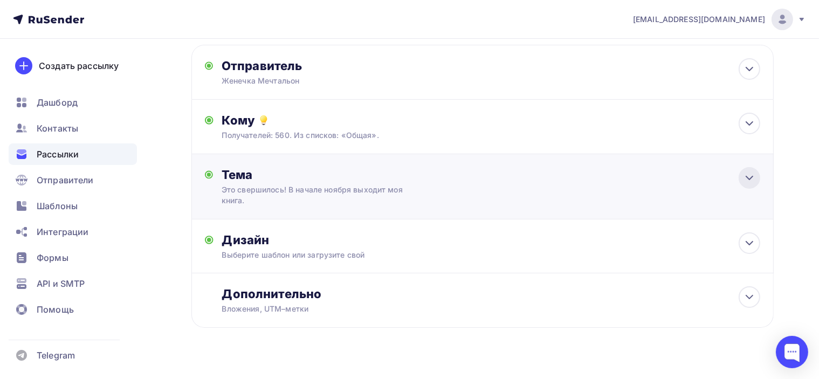
click at [750, 174] on icon at bounding box center [749, 177] width 13 height 13
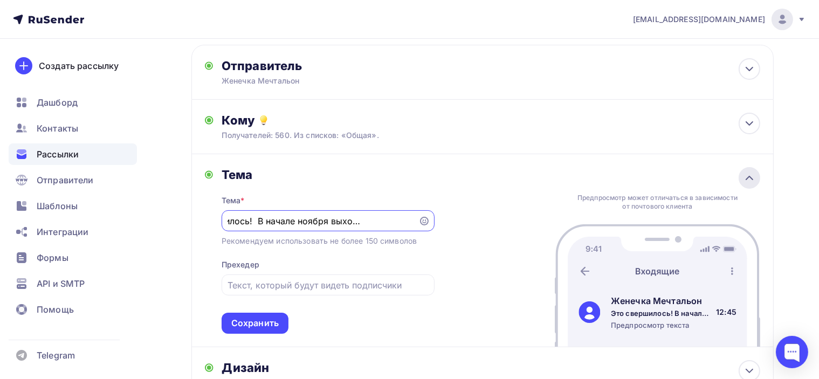
click at [752, 174] on icon at bounding box center [749, 177] width 13 height 13
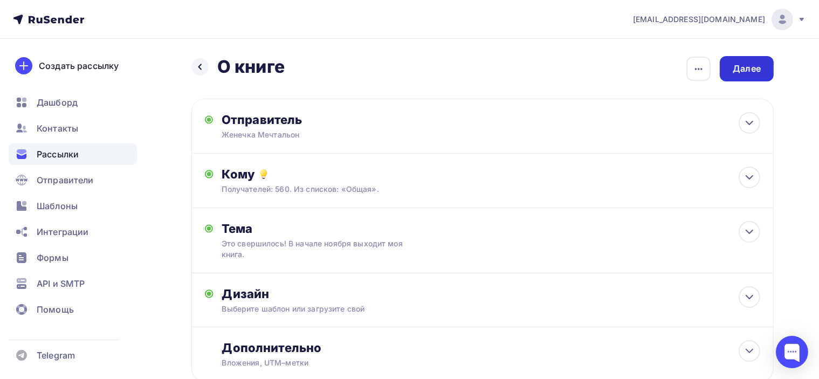
click at [757, 68] on div "Далее" at bounding box center [747, 69] width 28 height 12
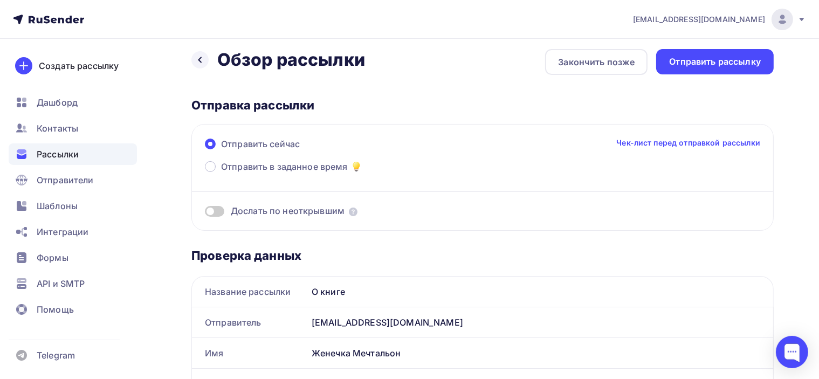
scroll to position [54, 0]
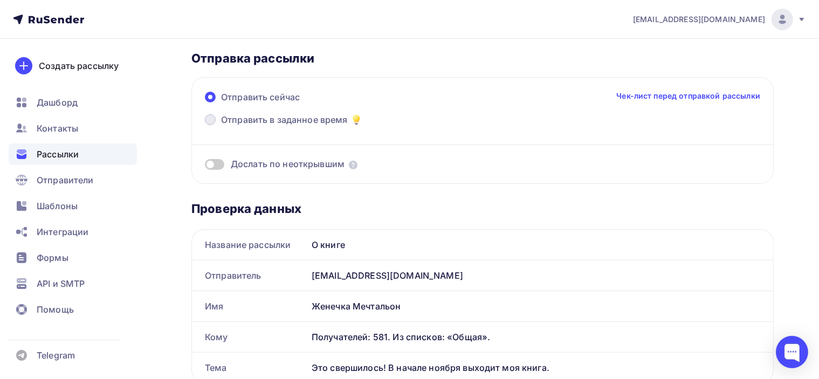
click at [249, 116] on span "Отправить в заданное время" at bounding box center [284, 119] width 127 height 13
click at [221, 126] on input "Отправить в заданное время" at bounding box center [221, 126] width 0 height 0
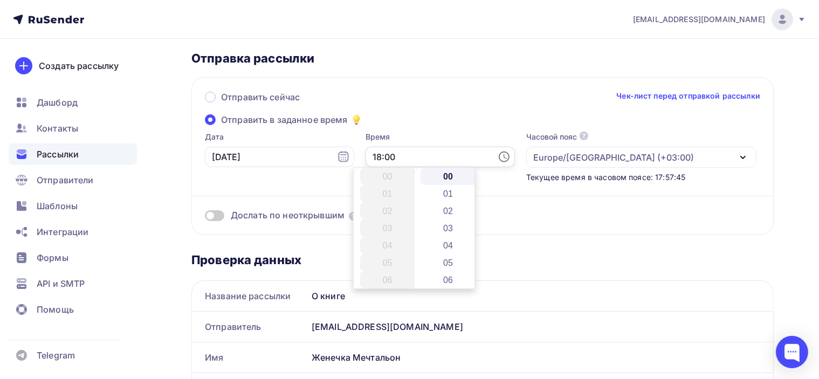
scroll to position [311, 0]
drag, startPoint x: 364, startPoint y: 155, endPoint x: 380, endPoint y: 156, distance: 15.7
click at [379, 156] on input "18:00" at bounding box center [440, 157] width 149 height 20
type input "18:15"
click at [416, 129] on div "Отправить сейчас Чек-лист перед отправкой рассылки Отправить в заданное время Д…" at bounding box center [482, 156] width 582 height 158
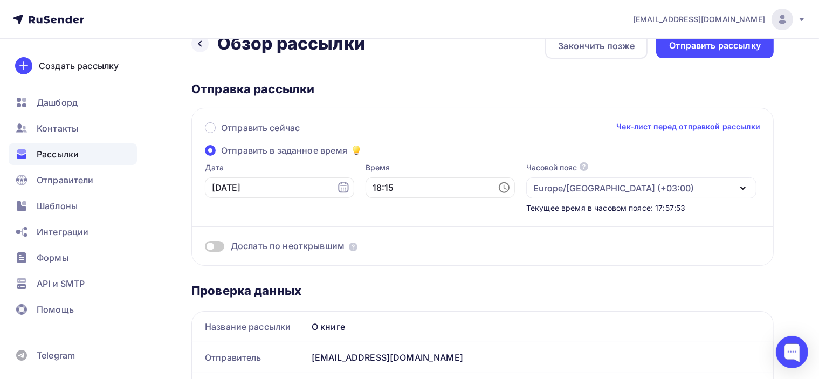
scroll to position [0, 0]
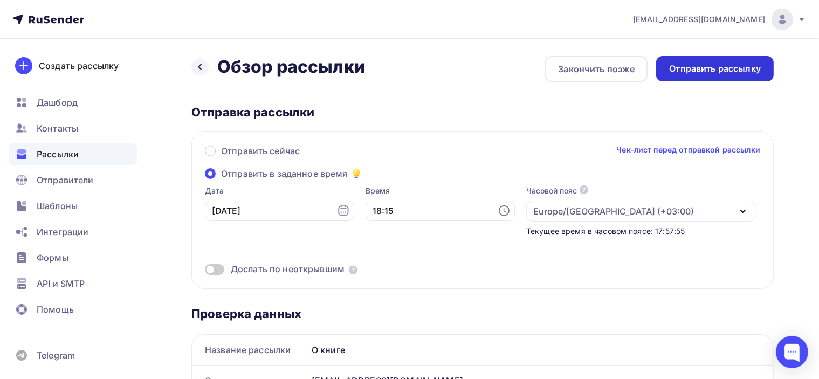
click at [737, 65] on div "Отправить рассылку" at bounding box center [715, 69] width 92 height 12
